Goal: Task Accomplishment & Management: Use online tool/utility

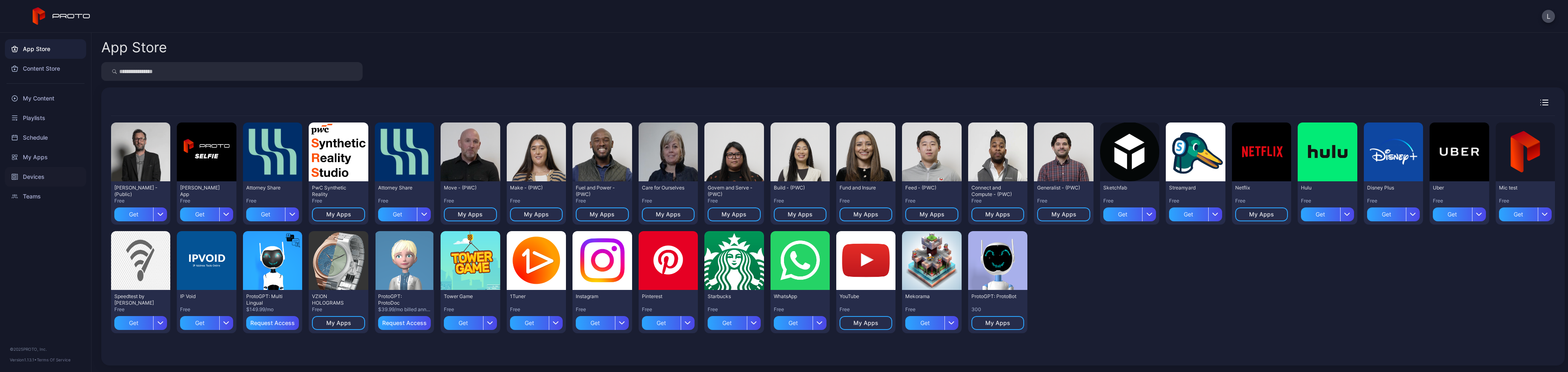
click at [33, 175] on div "Devices" at bounding box center [45, 176] width 82 height 19
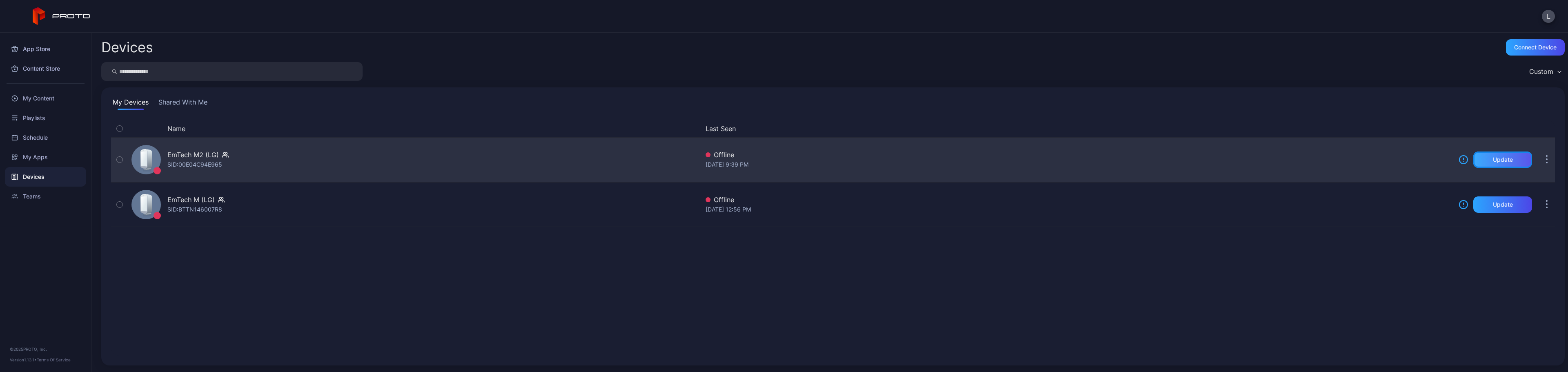
click at [1495, 155] on div "Update" at bounding box center [1503, 159] width 59 height 16
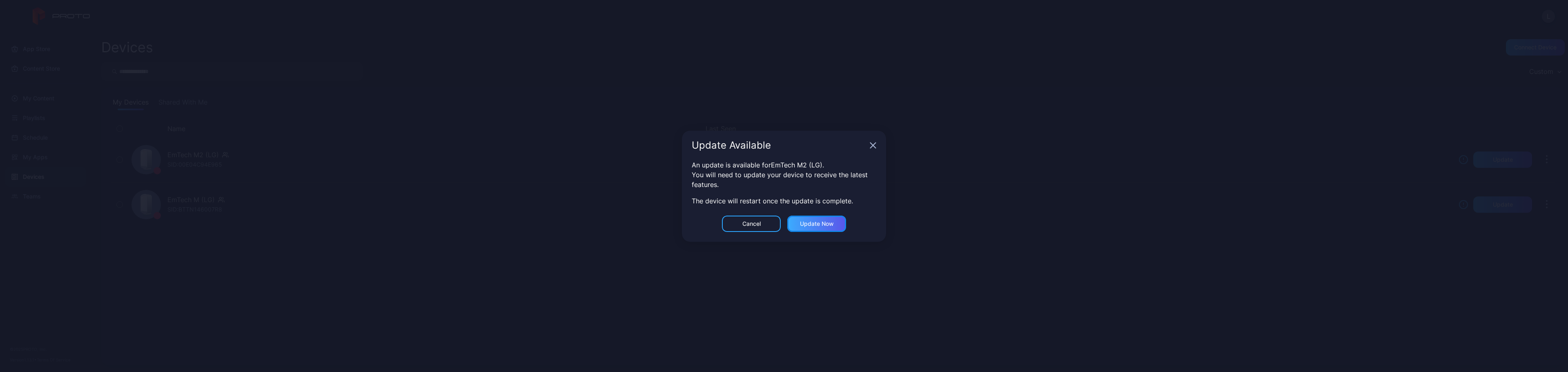
click at [826, 224] on div "Update now" at bounding box center [817, 224] width 34 height 6
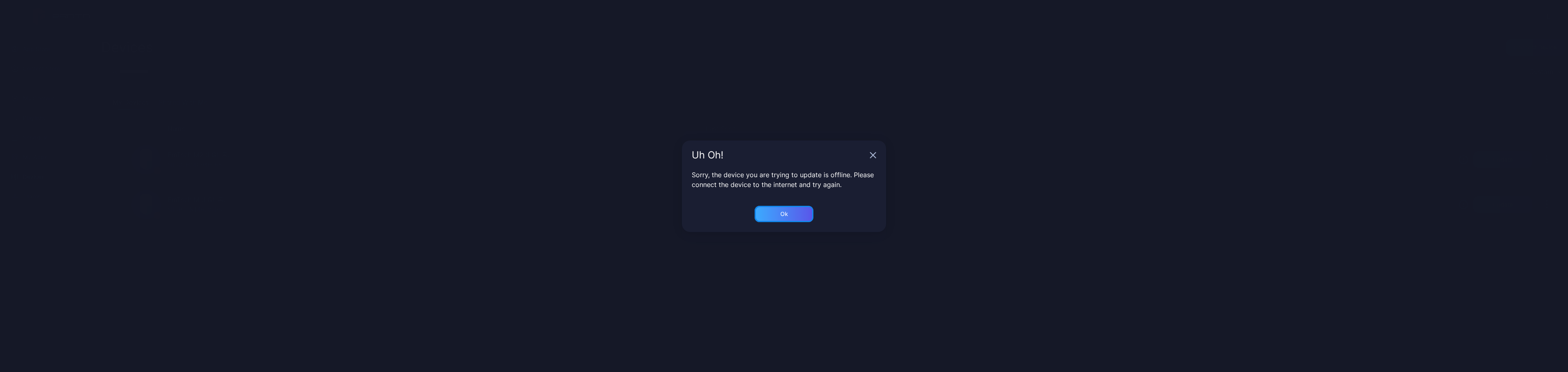
click at [805, 217] on div "Ok" at bounding box center [784, 214] width 59 height 16
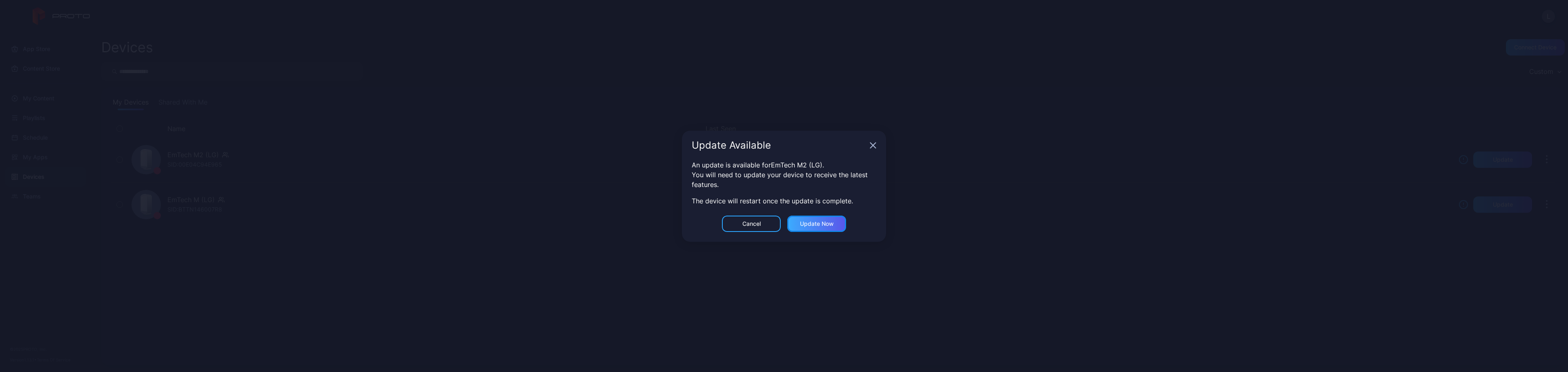
click at [825, 224] on div "Update now" at bounding box center [817, 224] width 34 height 6
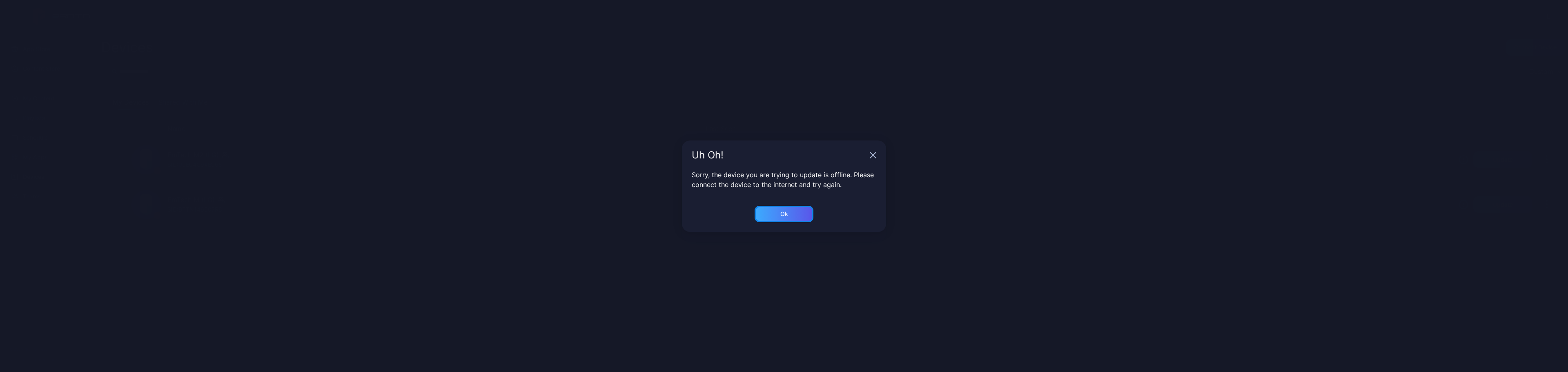
click at [803, 213] on div "Ok" at bounding box center [784, 214] width 59 height 16
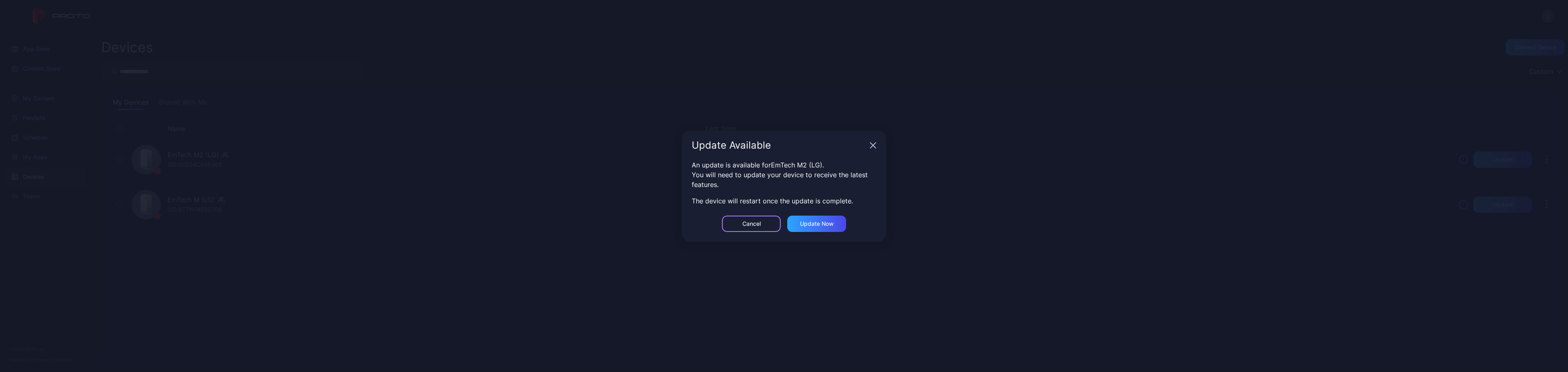
click at [763, 230] on div "Cancel" at bounding box center [751, 223] width 59 height 16
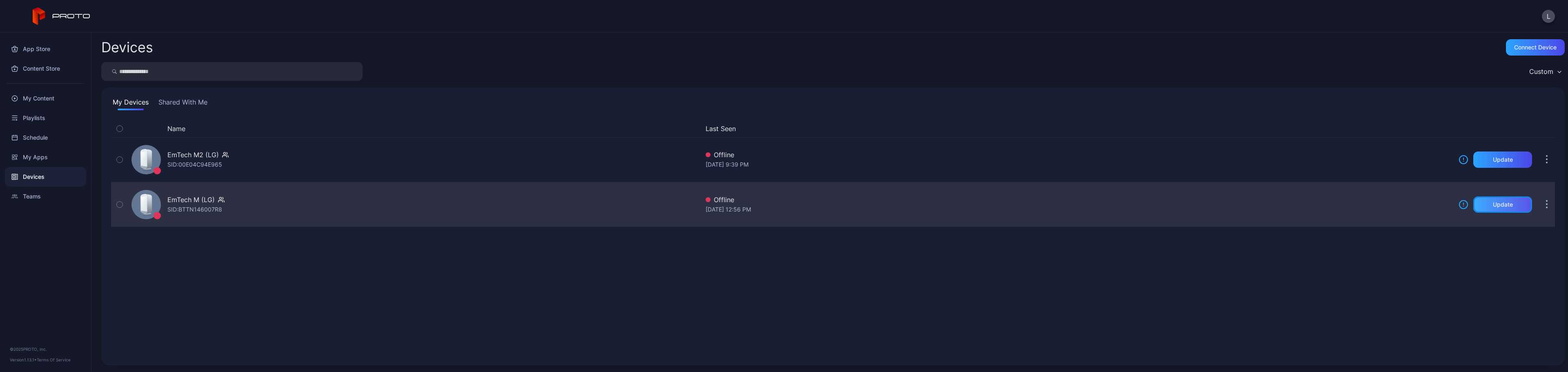
click at [1493, 202] on div "Update" at bounding box center [1503, 204] width 20 height 6
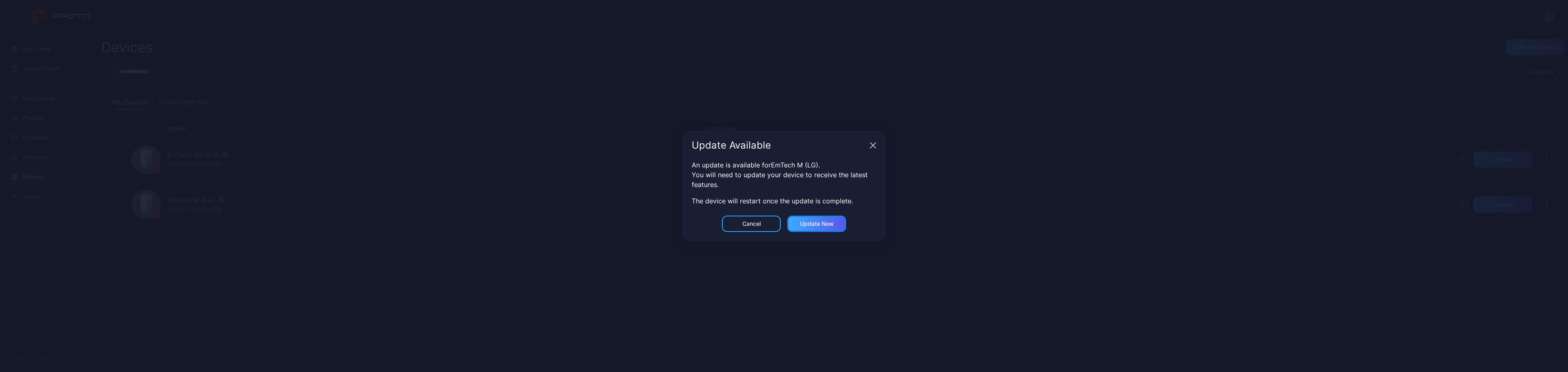
click at [828, 222] on div "Update now" at bounding box center [817, 224] width 34 height 6
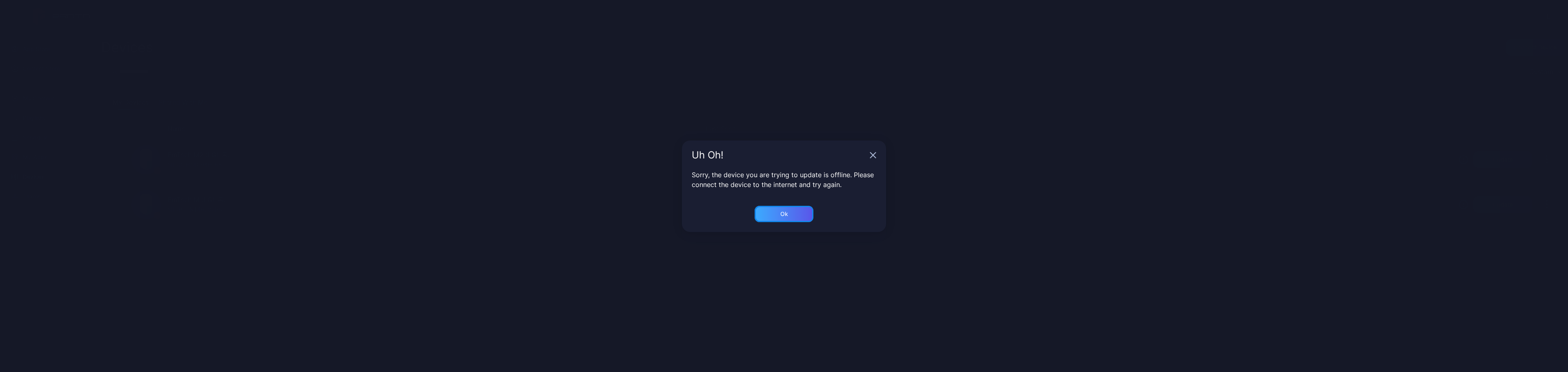
click at [797, 210] on div "Ok" at bounding box center [784, 214] width 59 height 16
